Goal: Find specific page/section: Locate item on page

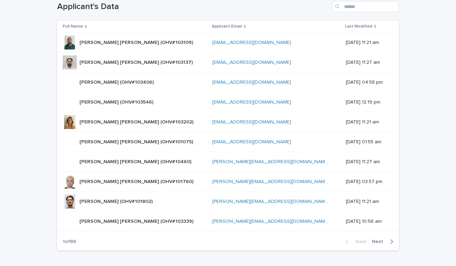
scroll to position [174, 0]
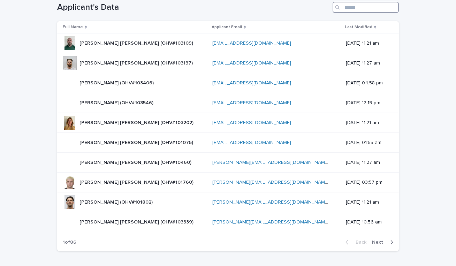
click at [357, 7] on input "Search" at bounding box center [366, 7] width 66 height 11
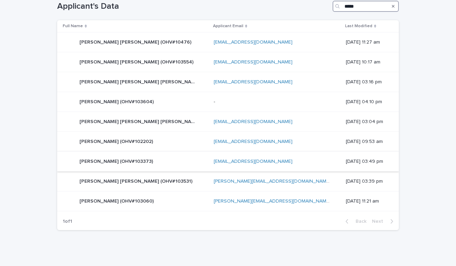
scroll to position [175, 0]
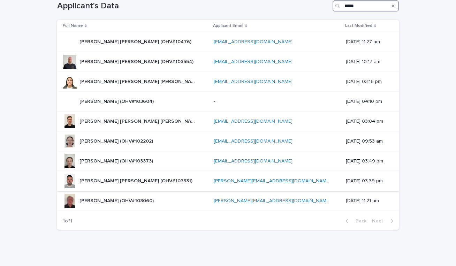
type input "*****"
click at [176, 183] on div "[PERSON_NAME] [PERSON_NAME] (OHV#103531) [PERSON_NAME] [PERSON_NAME] (OHV#10353…" at bounding box center [135, 181] width 145 height 14
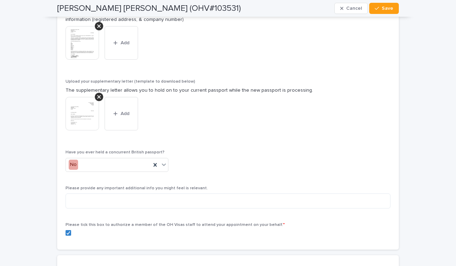
scroll to position [1510, 0]
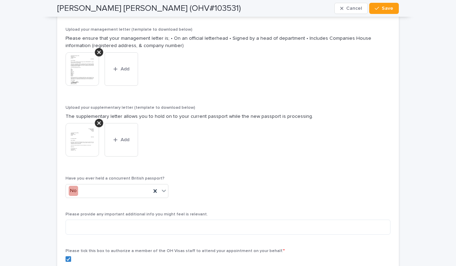
click at [79, 69] on img at bounding box center [82, 68] width 33 height 33
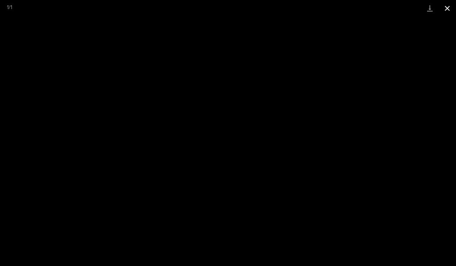
click at [447, 7] on button "Close gallery" at bounding box center [447, 8] width 17 height 16
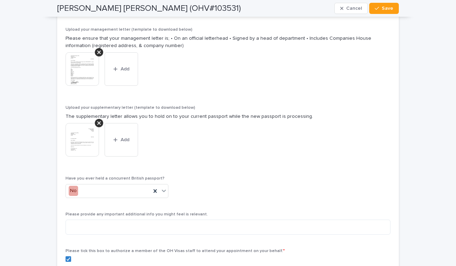
click at [82, 58] on img at bounding box center [82, 68] width 33 height 33
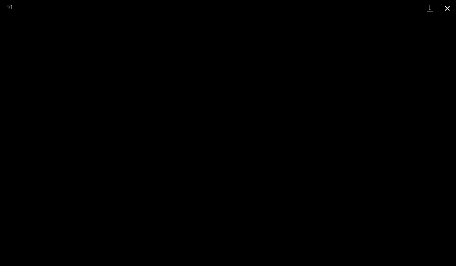
click at [443, 6] on button "Close gallery" at bounding box center [447, 8] width 17 height 16
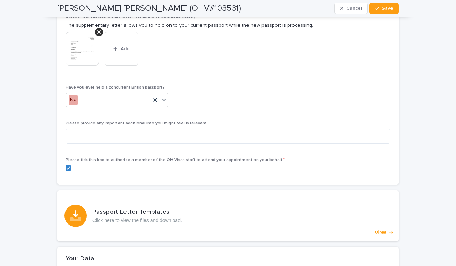
scroll to position [1626, 0]
